Goal: Task Accomplishment & Management: Use online tool/utility

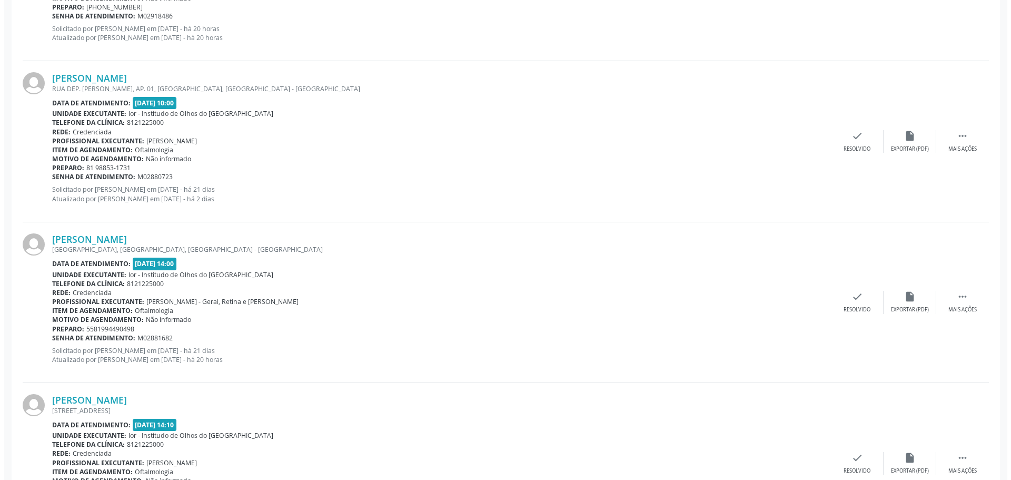
scroll to position [895, 0]
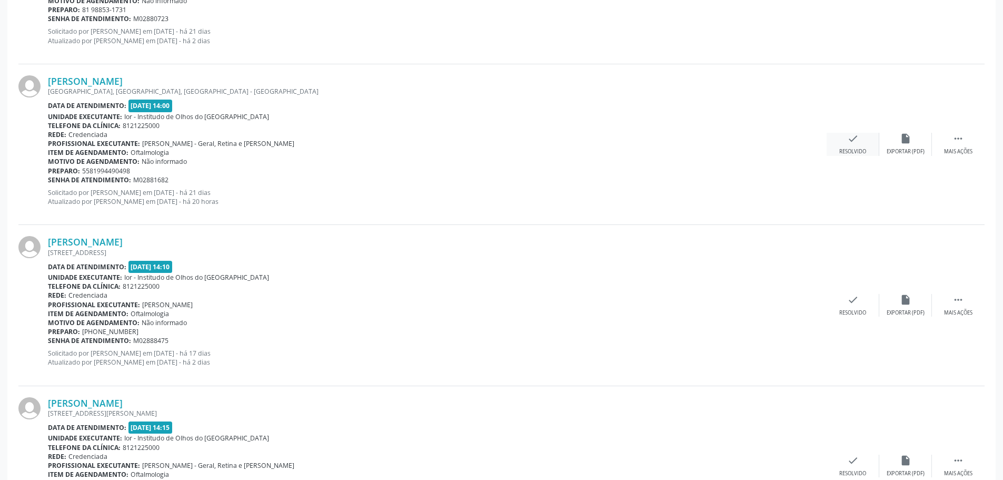
click at [848, 143] on icon "check" at bounding box center [853, 139] width 12 height 12
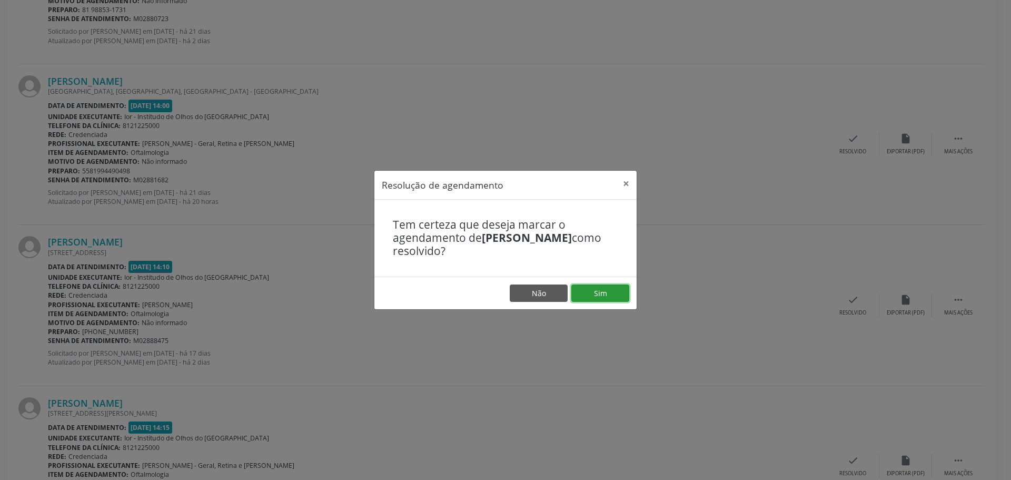
click at [608, 293] on button "Sim" at bounding box center [600, 293] width 58 height 18
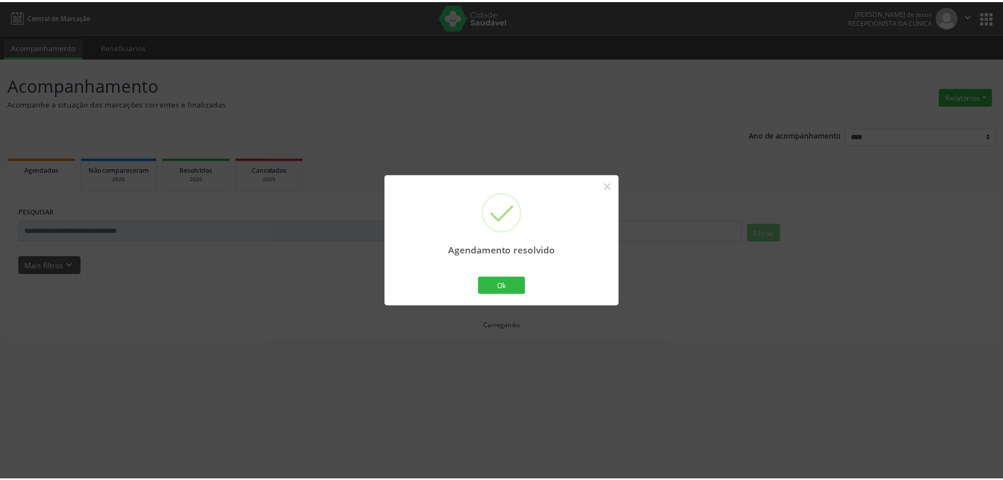
scroll to position [0, 0]
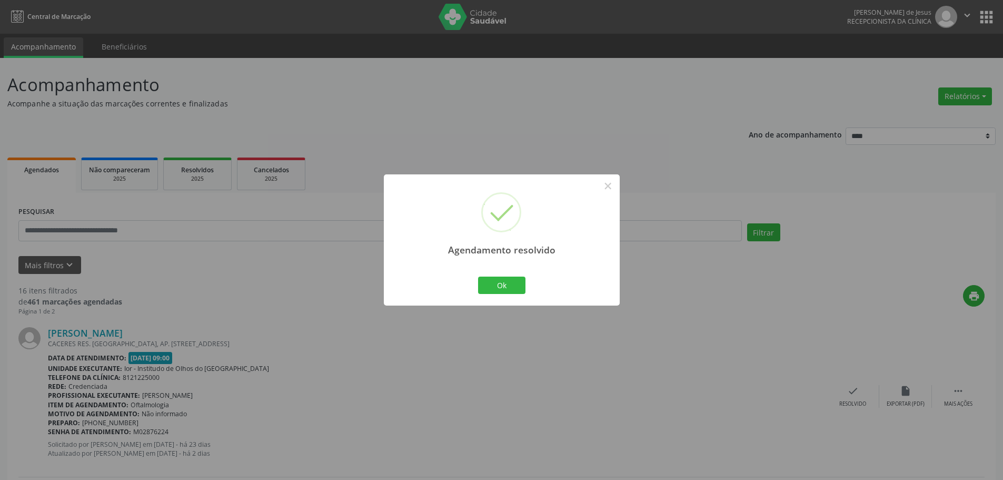
click at [489, 275] on div "Ok Cancel" at bounding box center [501, 285] width 52 height 22
click at [499, 289] on button "Ok" at bounding box center [501, 285] width 47 height 18
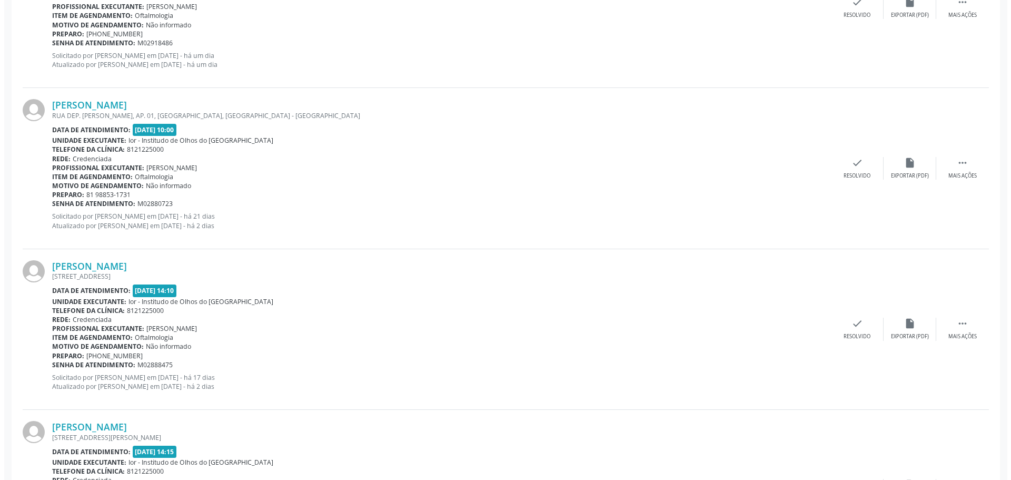
scroll to position [790, 0]
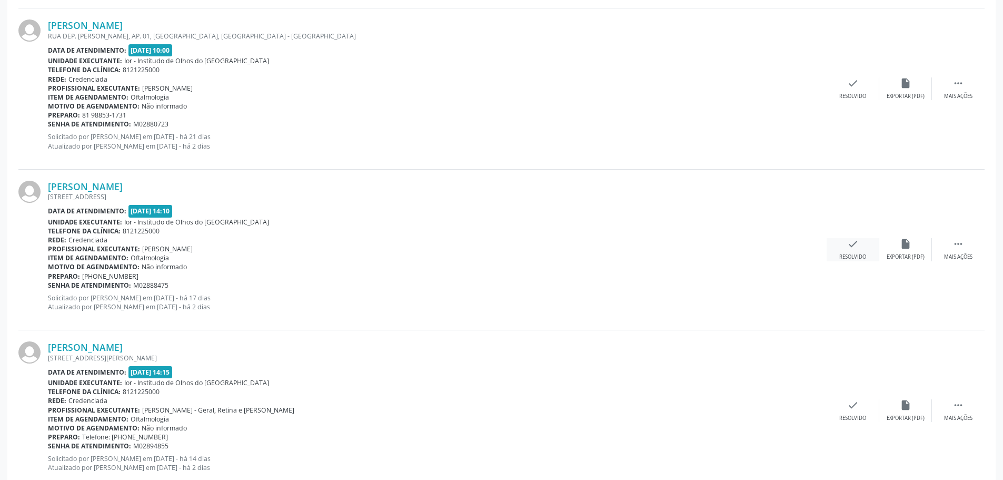
click at [844, 244] on div "check Resolvido" at bounding box center [852, 249] width 53 height 23
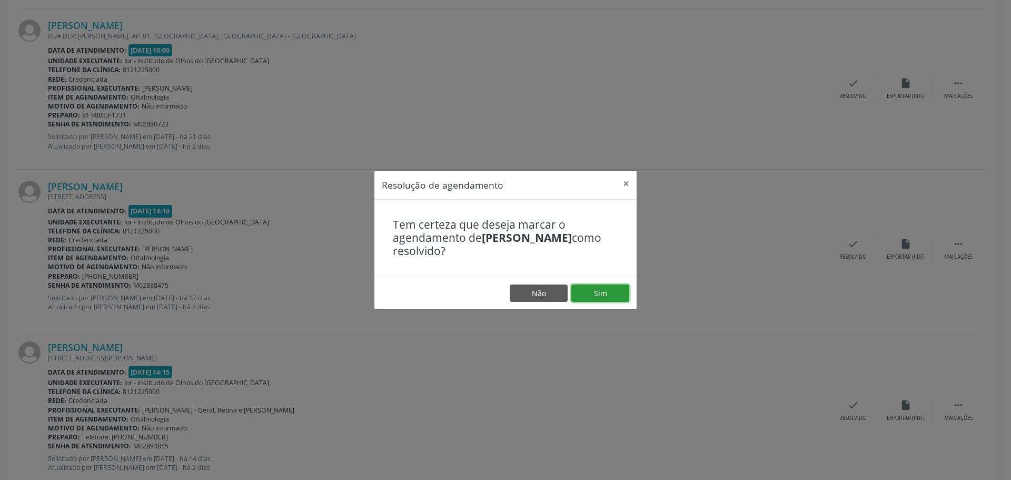
click at [600, 291] on button "Sim" at bounding box center [600, 293] width 58 height 18
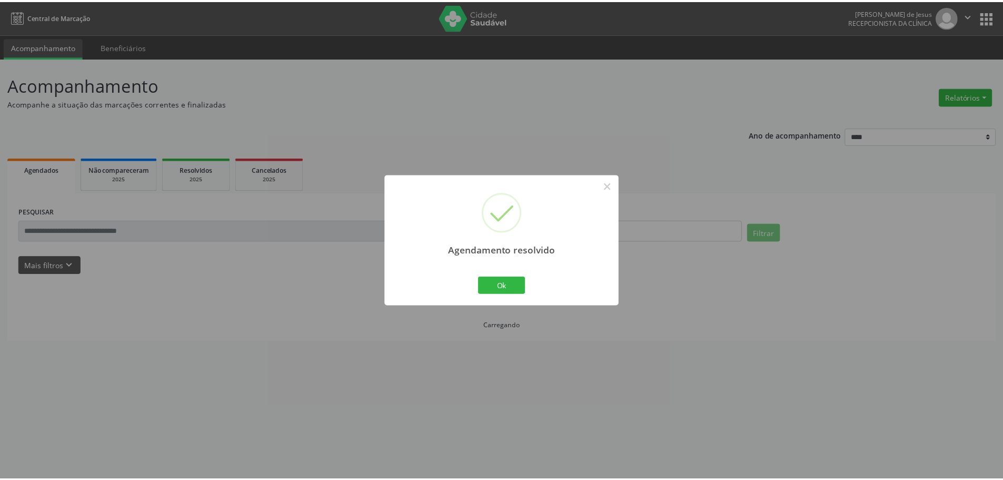
scroll to position [0, 0]
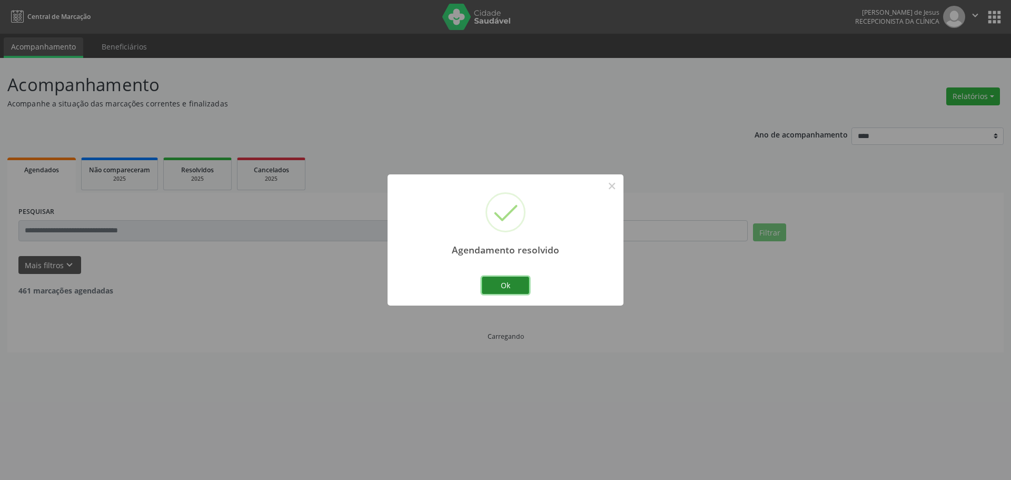
drag, startPoint x: 523, startPoint y: 288, endPoint x: 516, endPoint y: 282, distance: 9.3
click at [522, 287] on button "Ok" at bounding box center [505, 285] width 47 height 18
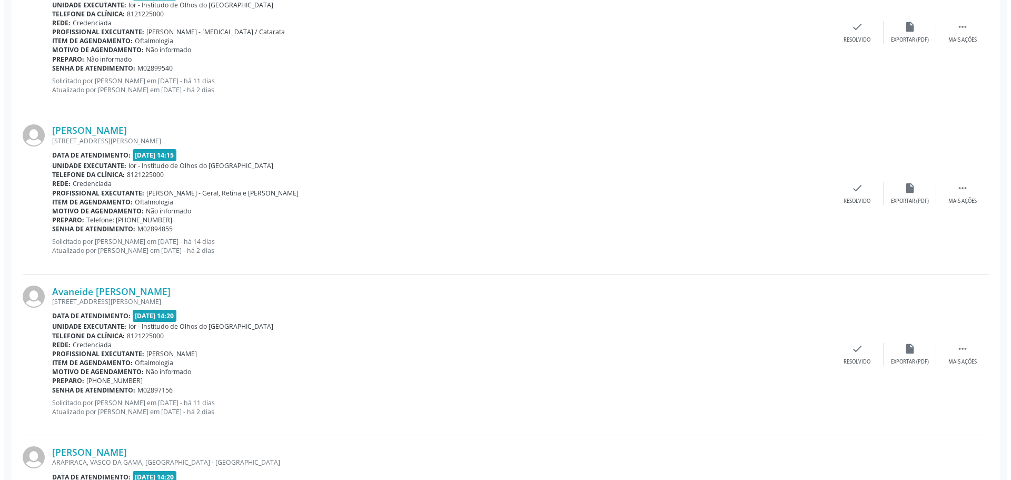
scroll to position [1158, 0]
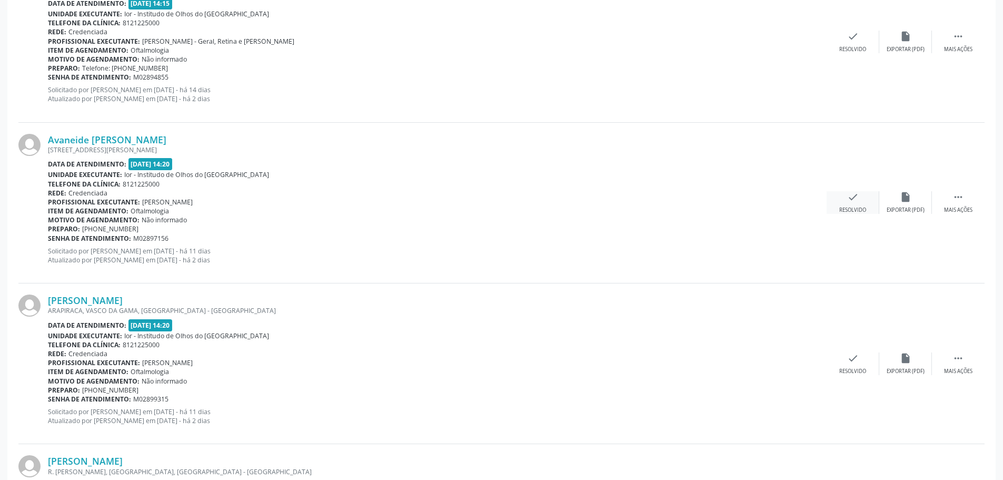
click at [860, 201] on div "check Resolvido" at bounding box center [852, 202] width 53 height 23
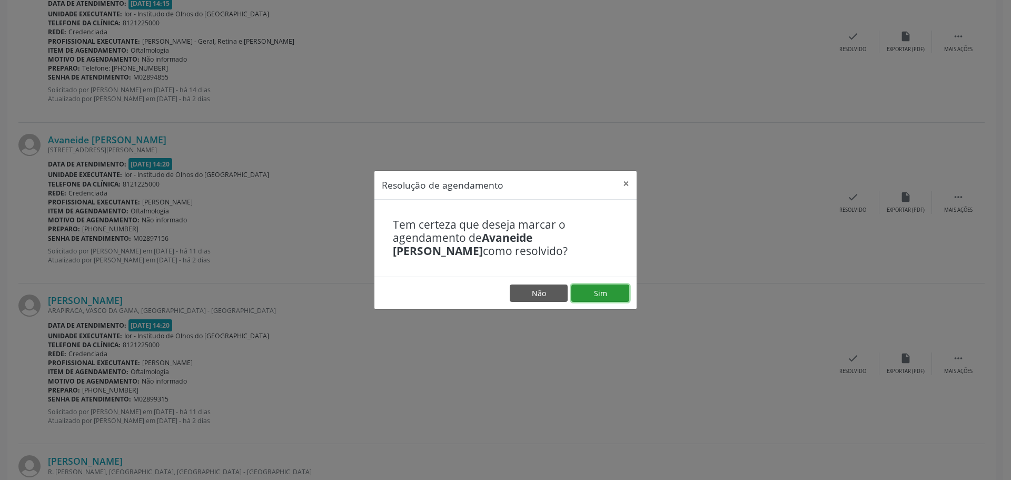
click at [587, 289] on button "Sim" at bounding box center [600, 293] width 58 height 18
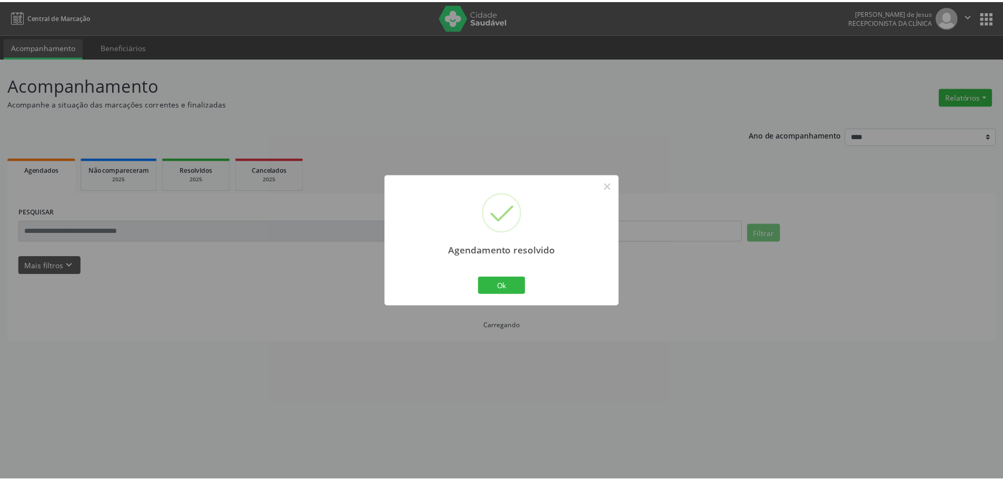
scroll to position [0, 0]
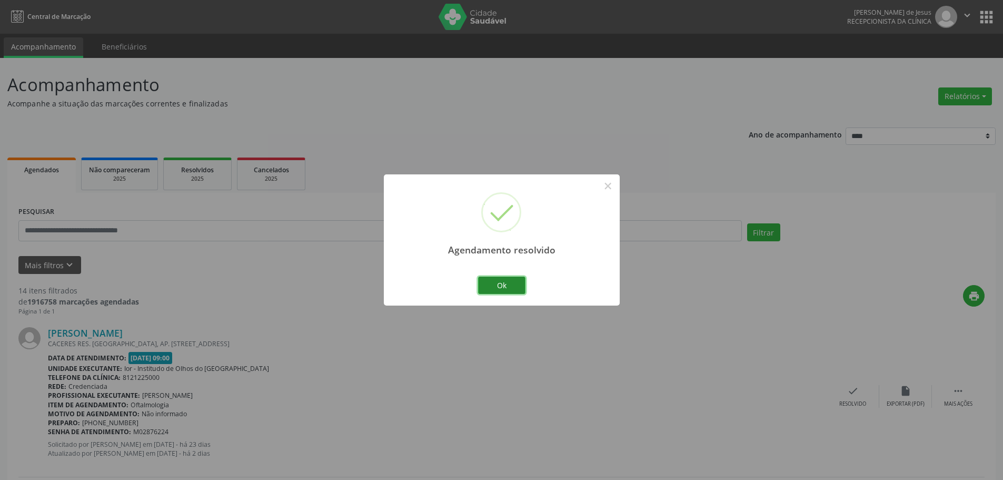
click at [516, 287] on button "Ok" at bounding box center [501, 285] width 47 height 18
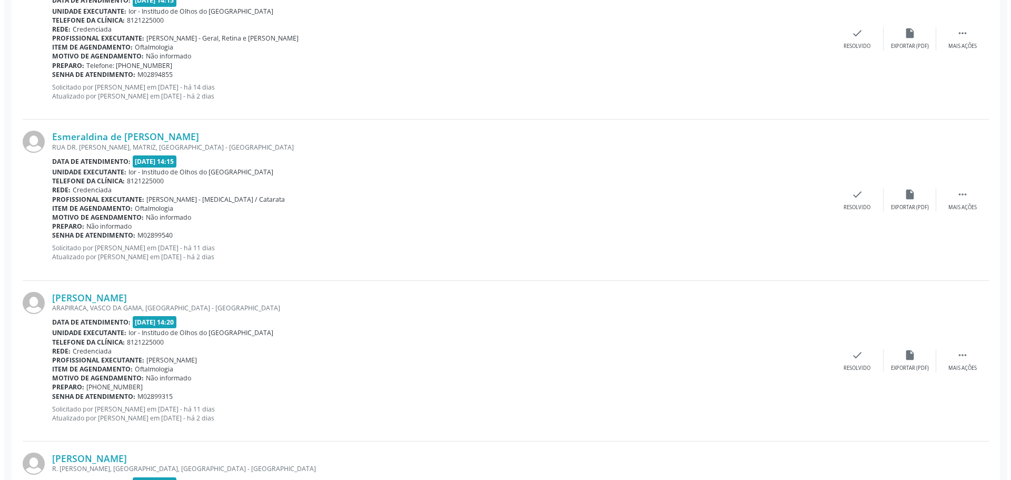
scroll to position [1158, 0]
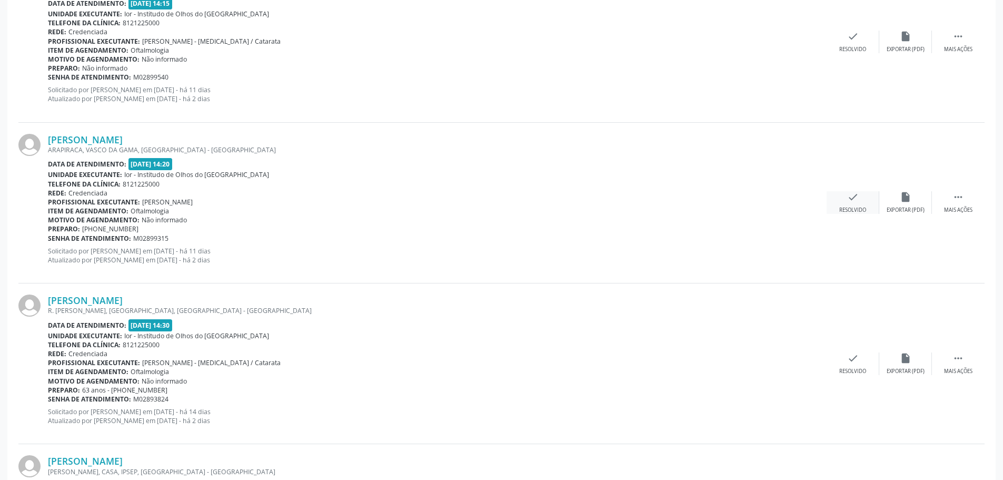
click at [850, 199] on icon "check" at bounding box center [853, 197] width 12 height 12
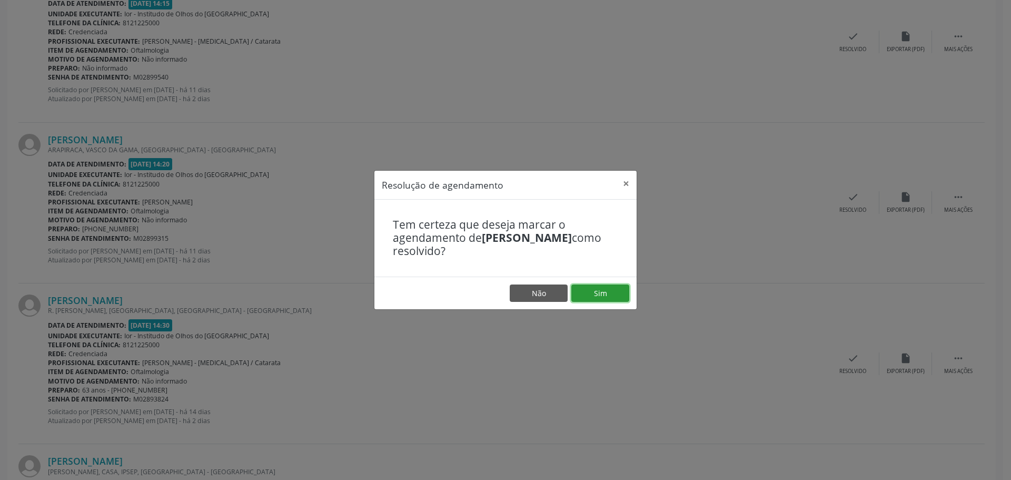
click at [591, 301] on button "Sim" at bounding box center [600, 293] width 58 height 18
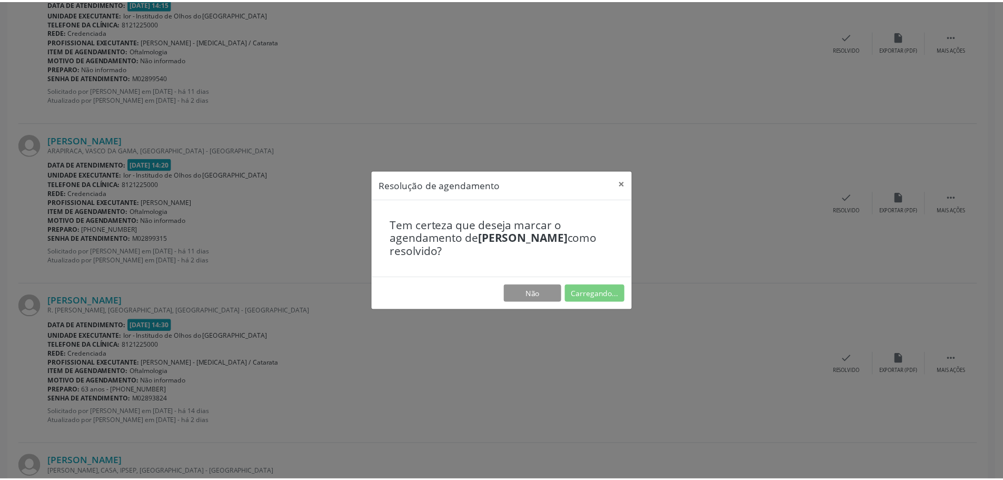
scroll to position [0, 0]
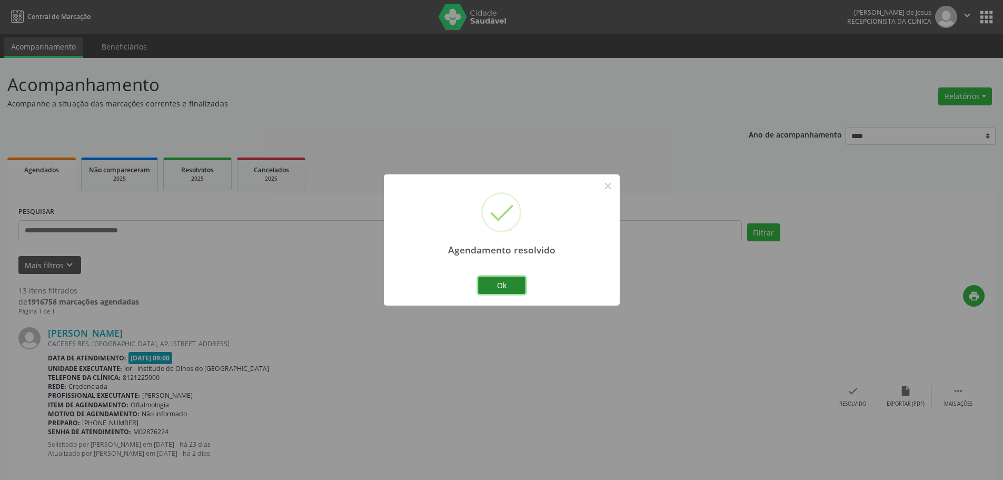
drag, startPoint x: 515, startPoint y: 285, endPoint x: 503, endPoint y: 274, distance: 16.4
click at [513, 283] on button "Ok" at bounding box center [501, 285] width 47 height 18
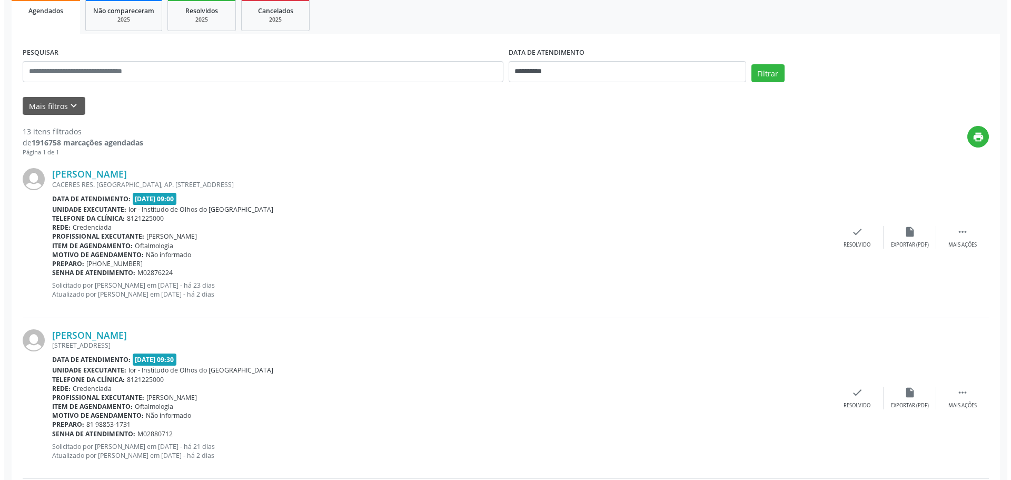
scroll to position [158, 0]
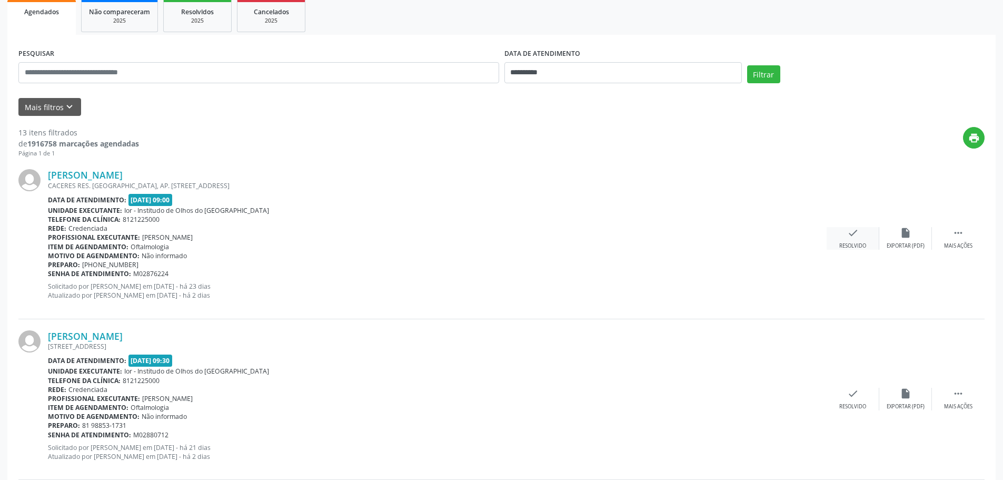
click at [855, 233] on icon "check" at bounding box center [853, 233] width 12 height 12
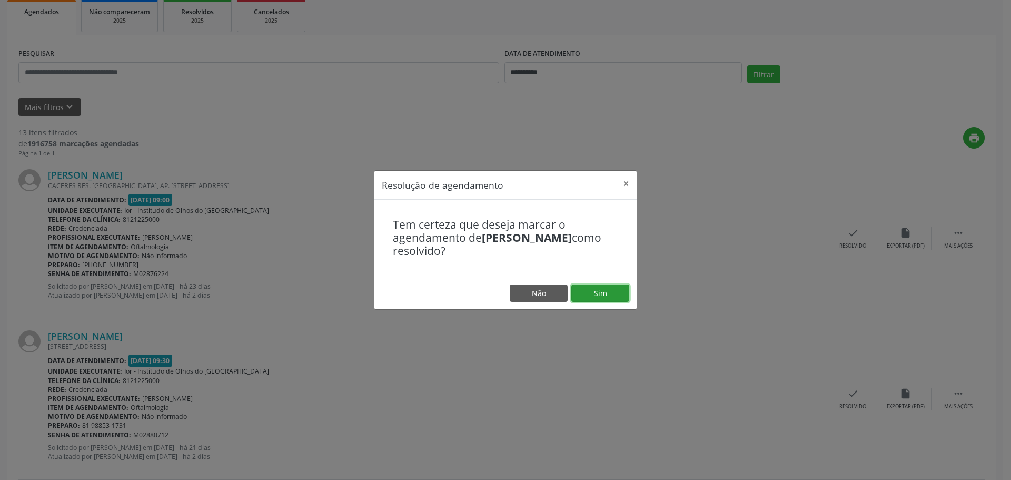
click at [587, 293] on button "Sim" at bounding box center [600, 293] width 58 height 18
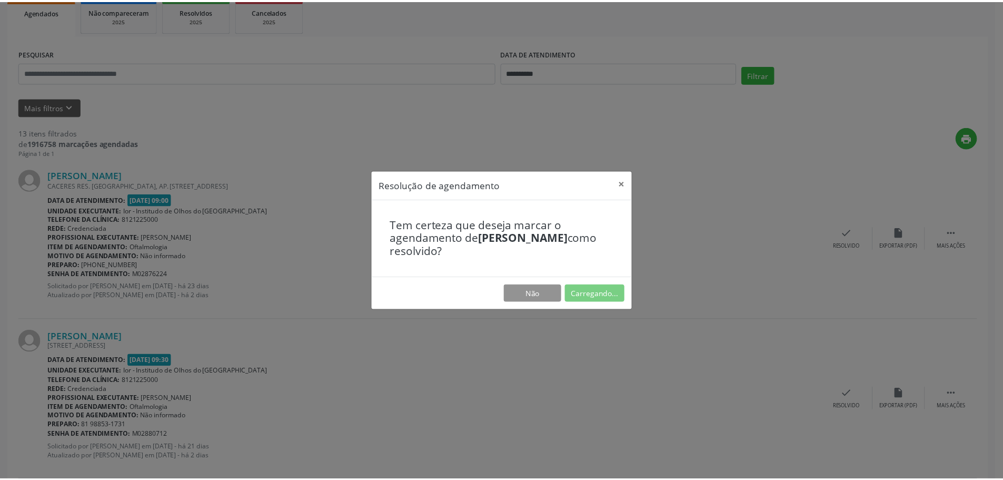
scroll to position [0, 0]
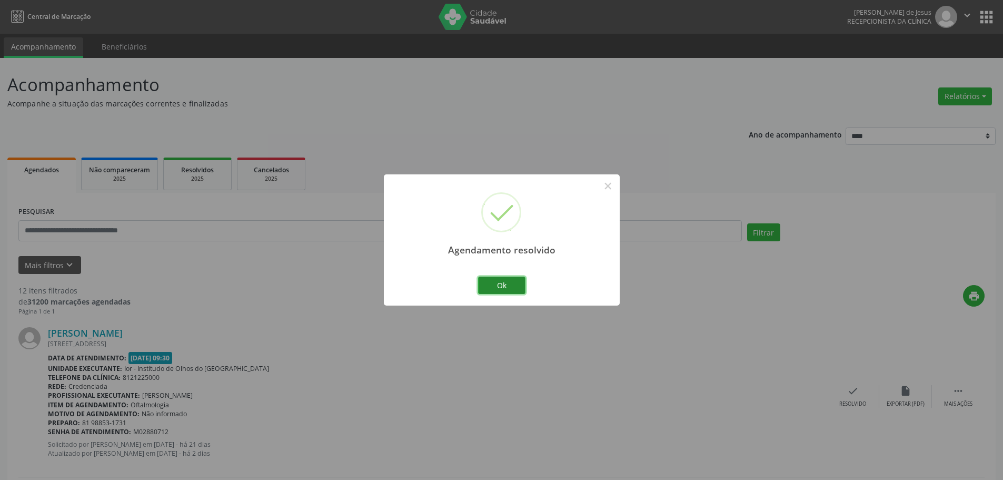
click at [509, 285] on button "Ok" at bounding box center [501, 285] width 47 height 18
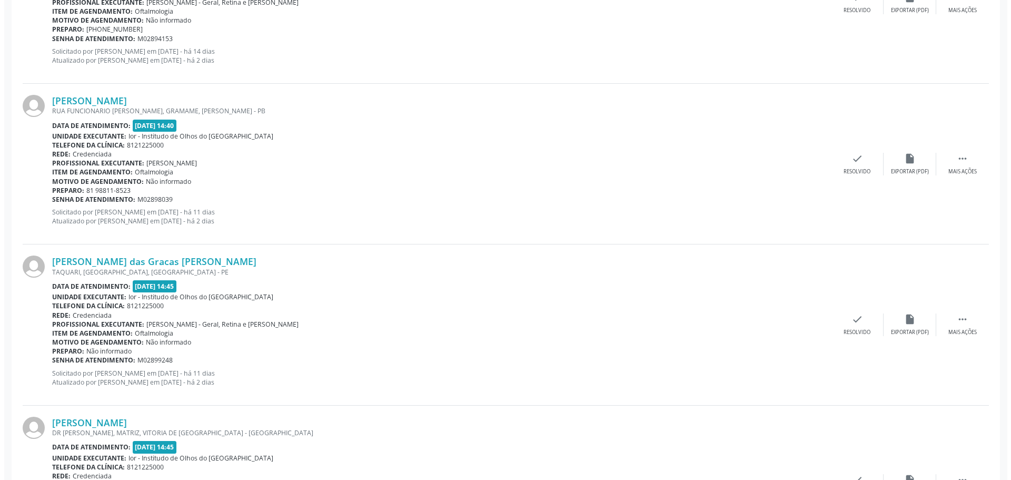
scroll to position [1369, 0]
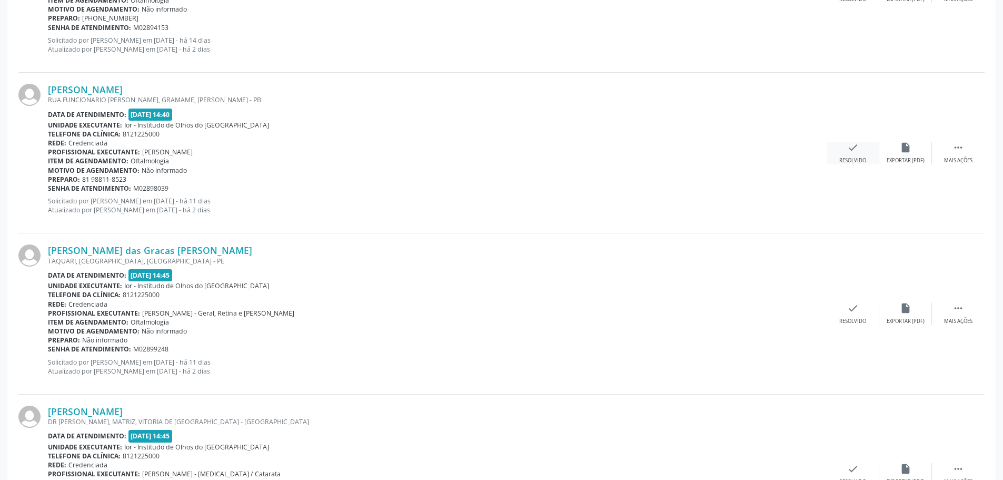
click at [853, 148] on icon "check" at bounding box center [853, 148] width 12 height 12
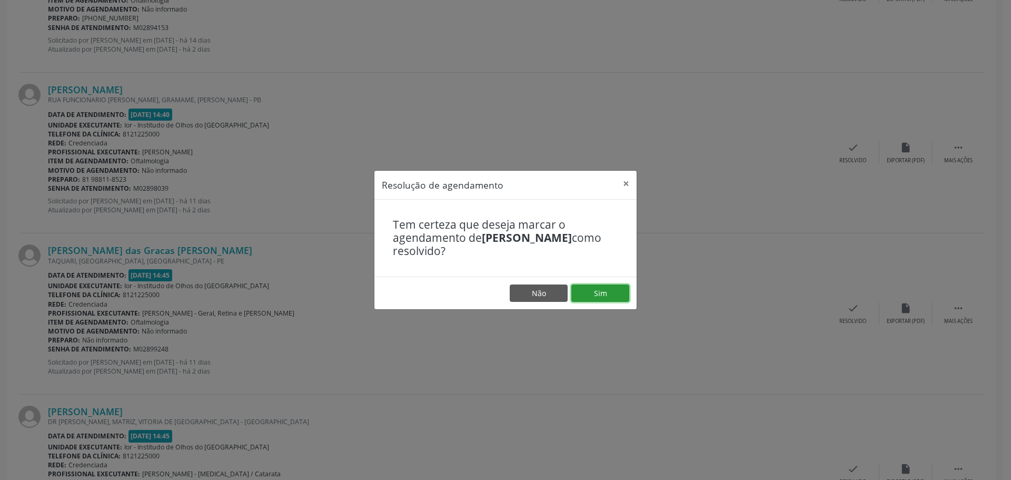
click at [600, 286] on button "Sim" at bounding box center [600, 293] width 58 height 18
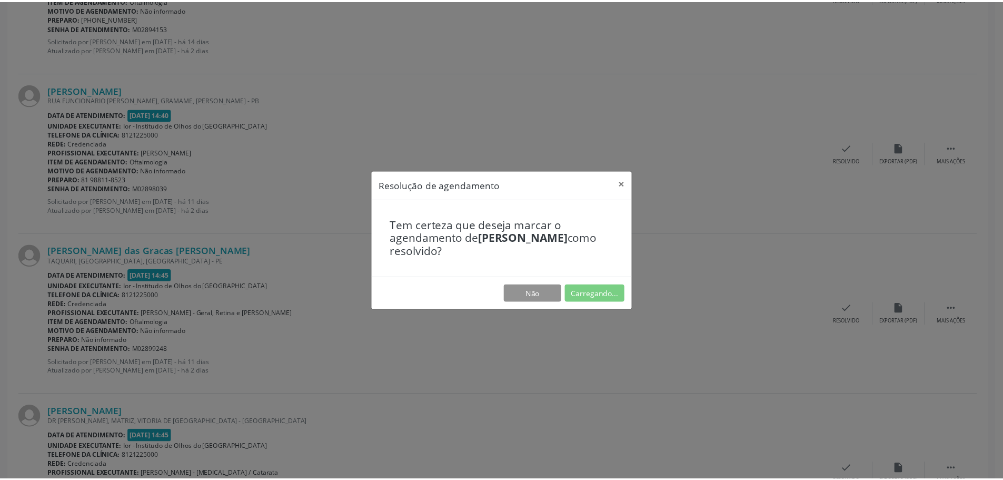
scroll to position [0, 0]
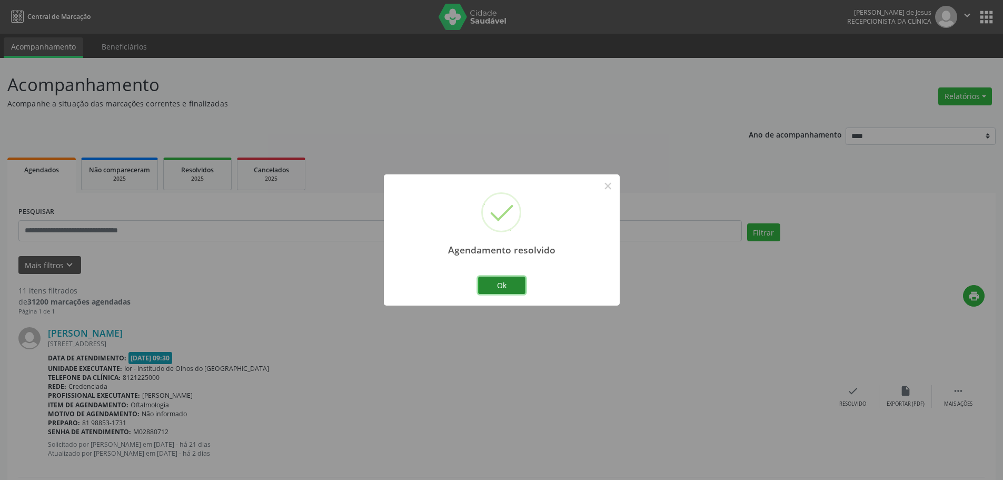
click at [497, 280] on button "Ok" at bounding box center [501, 285] width 47 height 18
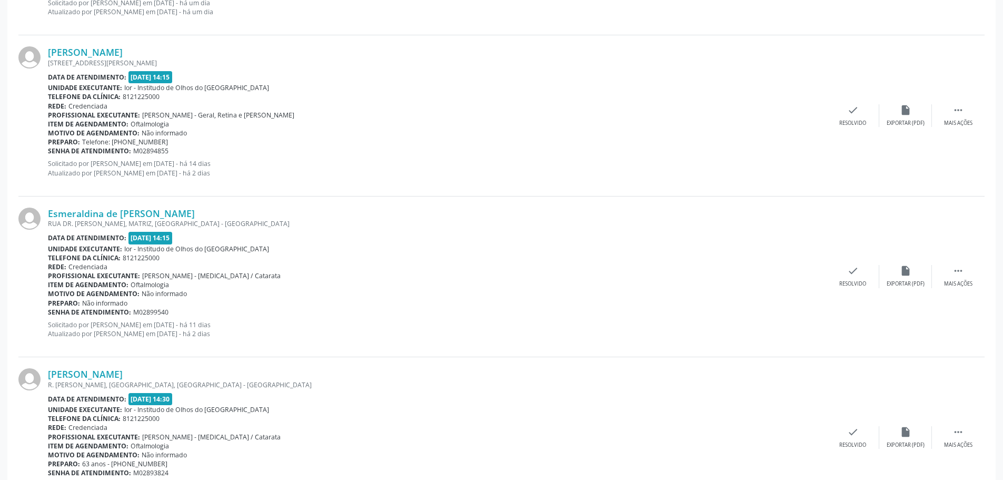
scroll to position [675, 0]
